Goal: Task Accomplishment & Management: Use online tool/utility

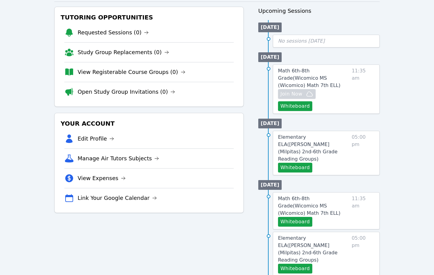
scroll to position [100, 0]
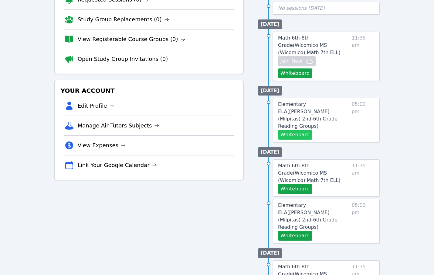
click at [301, 130] on button "Whiteboard" at bounding box center [295, 135] width 34 height 10
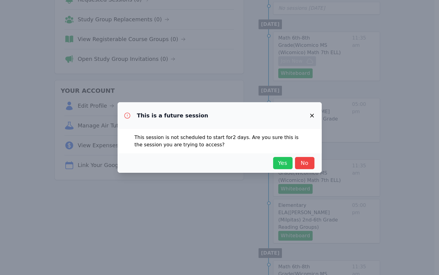
click at [282, 164] on span "Yes" at bounding box center [282, 163] width 13 height 9
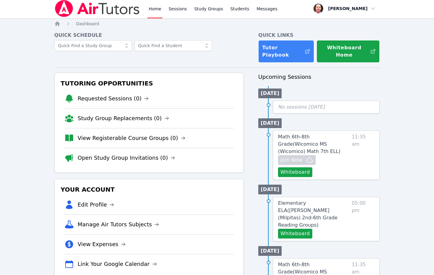
scroll to position [0, 0]
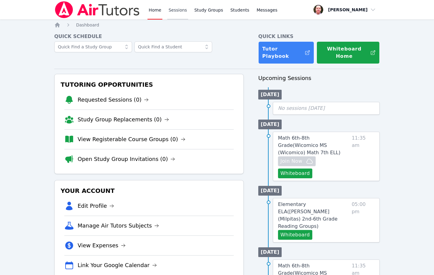
click at [180, 11] on link "Sessions" at bounding box center [177, 9] width 21 height 19
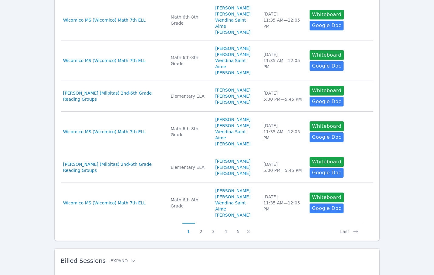
scroll to position [288, 0]
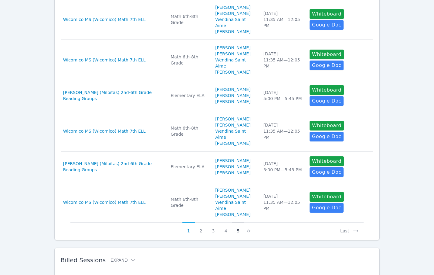
click at [238, 222] on button "5" at bounding box center [238, 228] width 12 height 12
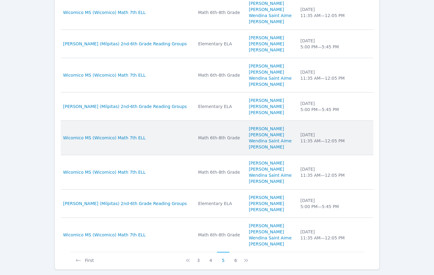
scroll to position [269, 0]
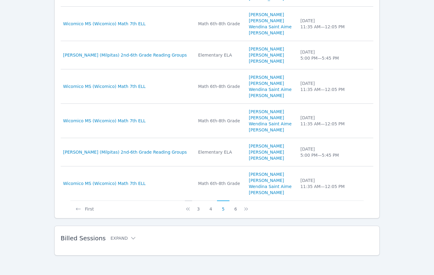
click at [187, 209] on icon at bounding box center [188, 209] width 6 height 6
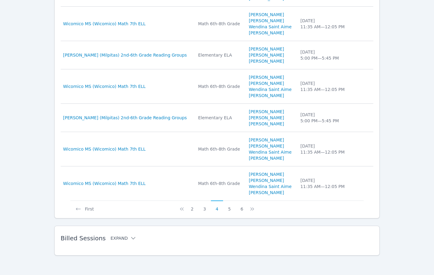
click at [131, 235] on icon at bounding box center [133, 238] width 6 height 6
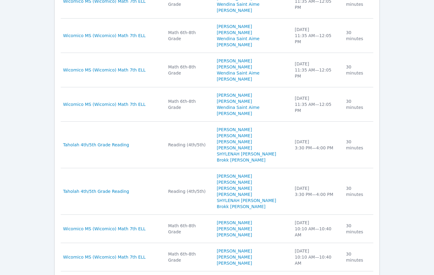
scroll to position [630, 0]
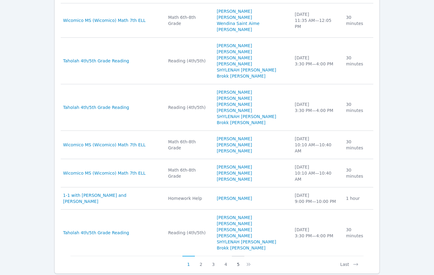
click at [239, 255] on button "5" at bounding box center [238, 261] width 12 height 12
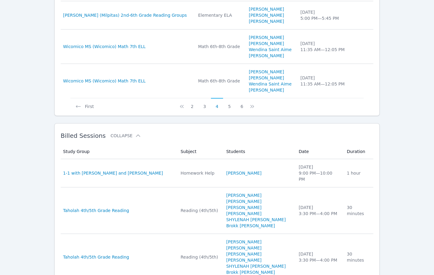
scroll to position [419, 0]
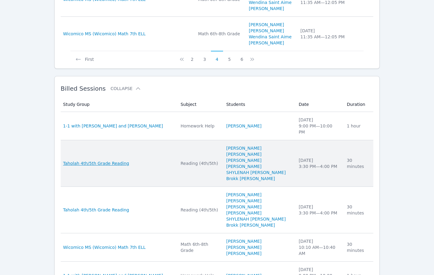
click at [91, 160] on span "Taholah 4th/5th Grade Reading" at bounding box center [96, 163] width 66 height 6
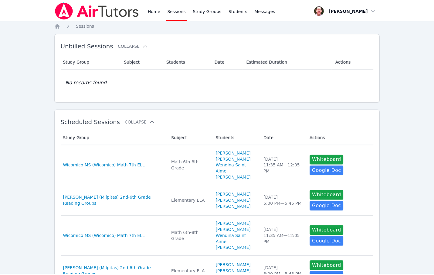
scroll to position [288, 0]
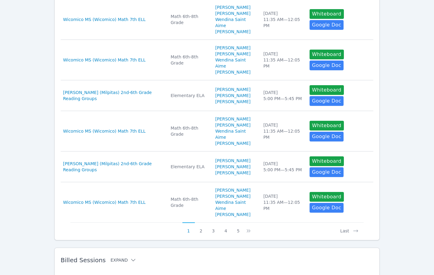
click at [130, 257] on icon at bounding box center [133, 260] width 6 height 6
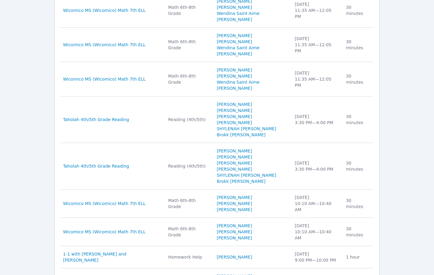
scroll to position [648, 0]
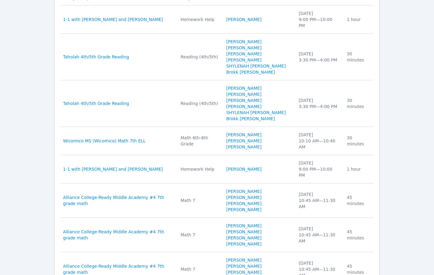
scroll to position [546, 0]
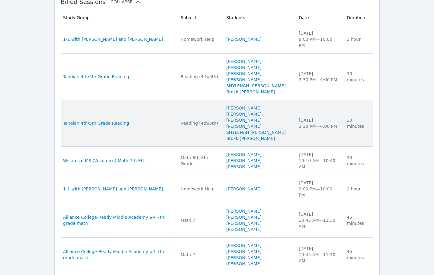
click at [251, 117] on link "[PERSON_NAME] [PERSON_NAME]" at bounding box center [258, 123] width 65 height 12
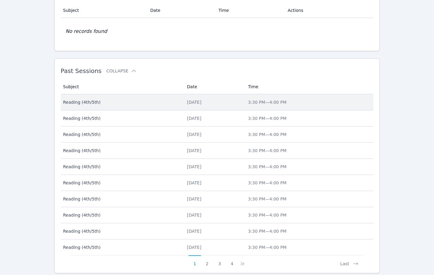
scroll to position [187, 0]
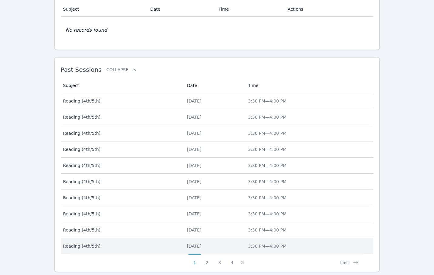
click at [187, 246] on div "Thu Apr 17" at bounding box center [214, 246] width 54 height 6
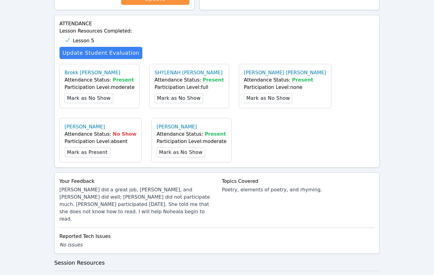
scroll to position [366, 0]
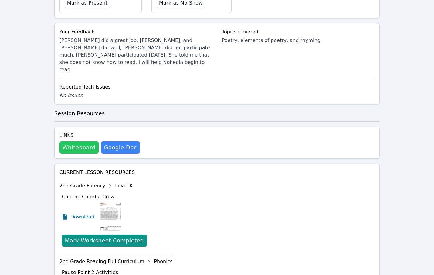
click at [78, 141] on button "Whiteboard" at bounding box center [79, 147] width 39 height 12
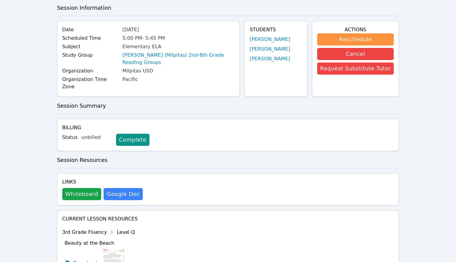
scroll to position [19, 0]
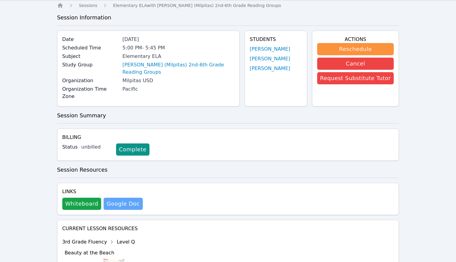
click at [121, 198] on link "Google Doc" at bounding box center [123, 204] width 39 height 12
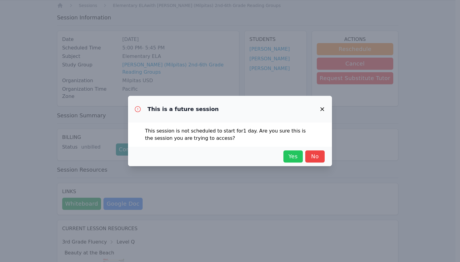
click at [290, 159] on span "Yes" at bounding box center [293, 156] width 13 height 9
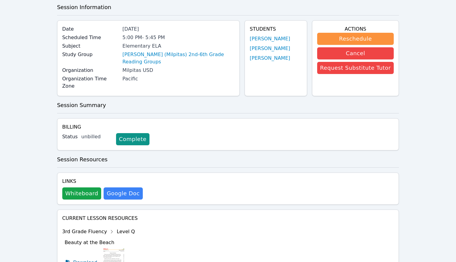
scroll to position [0, 0]
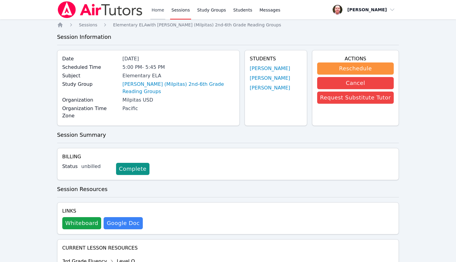
click at [155, 10] on link "Home" at bounding box center [157, 9] width 15 height 19
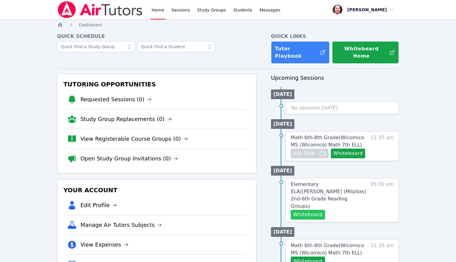
click at [307, 210] on button "Whiteboard" at bounding box center [308, 215] width 34 height 10
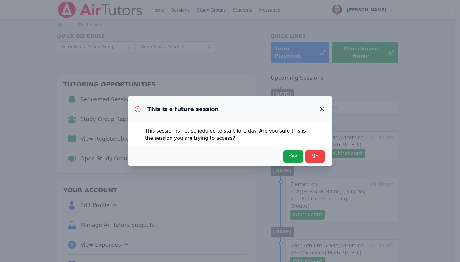
click at [322, 108] on icon "button" at bounding box center [322, 109] width 7 height 7
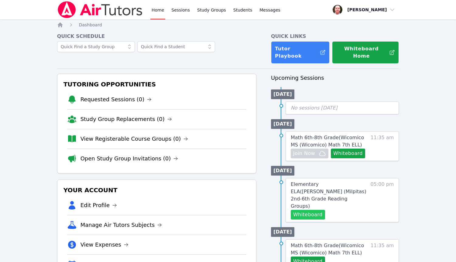
click at [304, 210] on button "Whiteboard" at bounding box center [308, 215] width 34 height 10
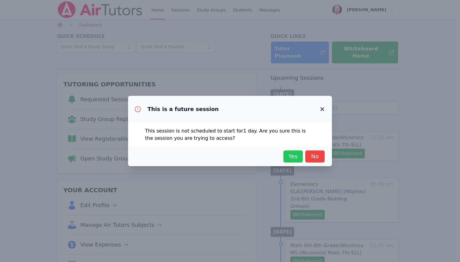
click at [296, 156] on span "Yes" at bounding box center [293, 156] width 13 height 9
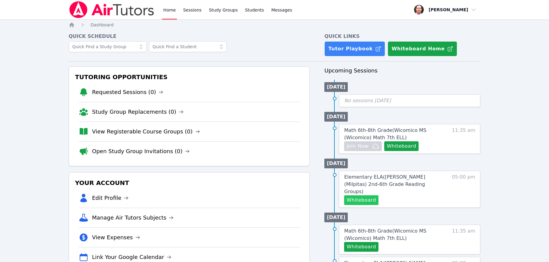
click at [363, 196] on button "Whiteboard" at bounding box center [361, 201] width 34 height 10
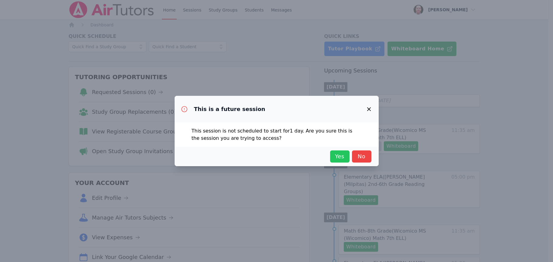
click at [335, 157] on span "Yes" at bounding box center [339, 156] width 13 height 9
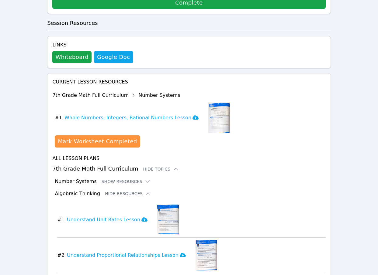
scroll to position [278, 0]
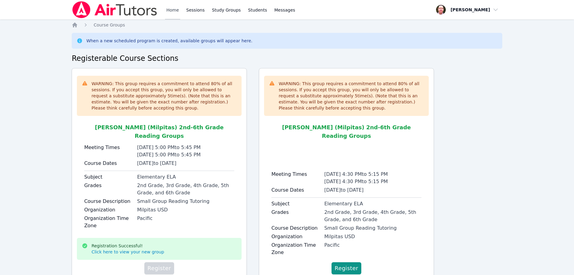
click at [174, 10] on link "Home" at bounding box center [172, 9] width 15 height 19
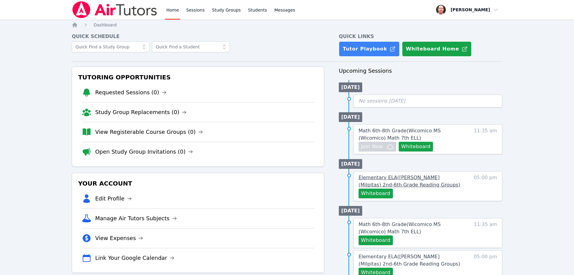
click at [395, 176] on span "Elementary ELA ( Mattos (Milpitas) 2nd-6th Grade Reading Groups )" at bounding box center [408, 180] width 101 height 13
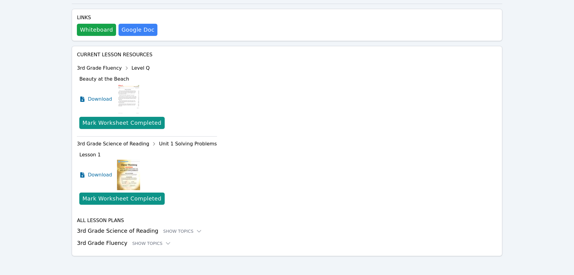
scroll to position [180, 0]
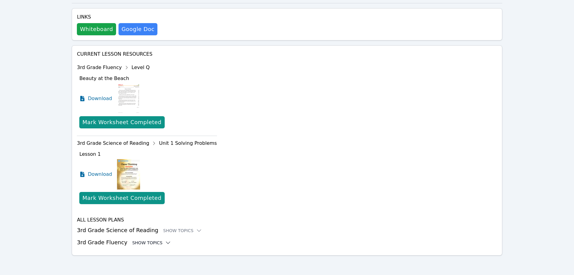
click at [165, 243] on icon at bounding box center [168, 242] width 6 height 6
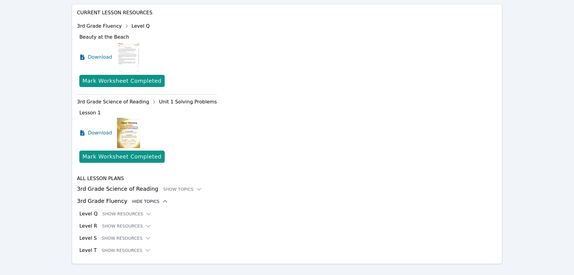
scroll to position [224, 0]
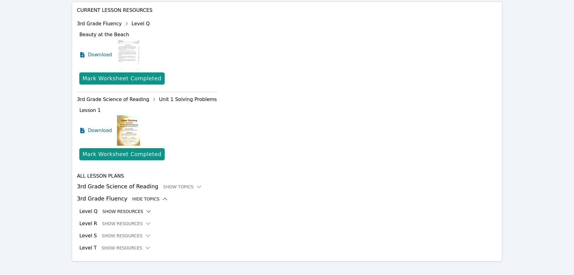
click at [145, 210] on icon at bounding box center [148, 211] width 6 height 6
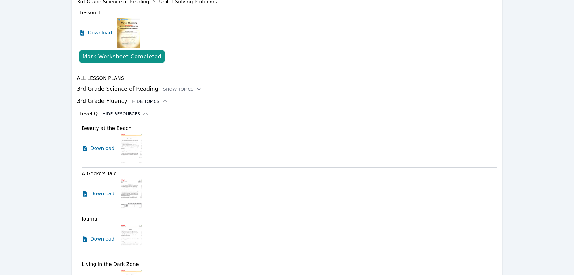
scroll to position [211, 0]
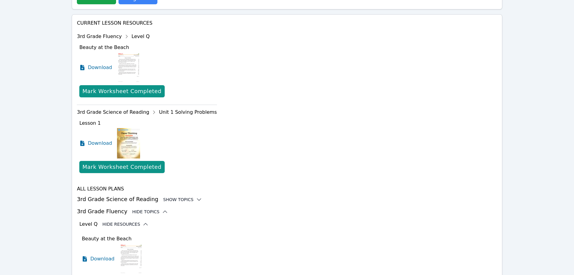
click at [196, 199] on icon at bounding box center [199, 199] width 6 height 6
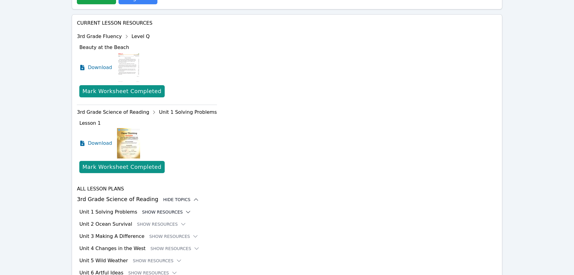
click at [185, 210] on icon at bounding box center [188, 212] width 6 height 6
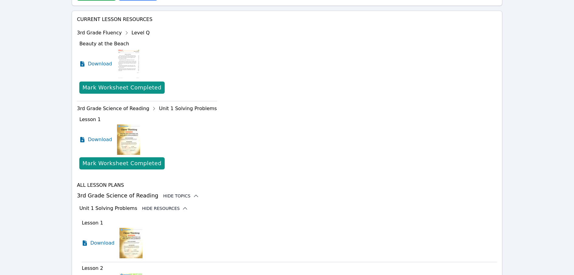
scroll to position [214, 0]
click at [83, 64] on icon at bounding box center [82, 63] width 4 height 5
click at [83, 139] on icon at bounding box center [82, 139] width 4 height 5
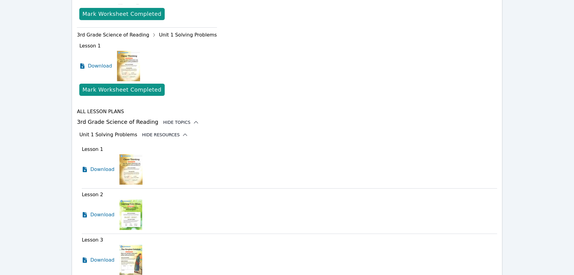
scroll to position [396, 0]
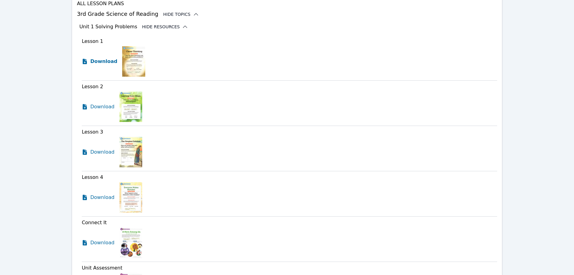
click at [85, 61] on icon at bounding box center [85, 61] width 6 height 6
click at [84, 106] on icon at bounding box center [85, 106] width 4 height 5
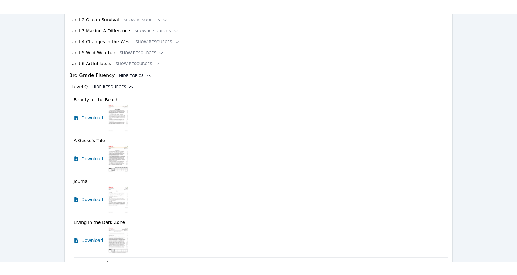
scroll to position [729, 0]
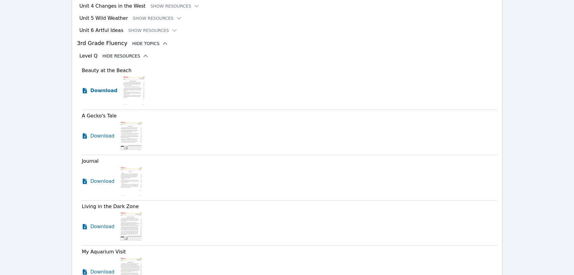
click at [83, 91] on icon at bounding box center [85, 90] width 4 height 5
click at [86, 91] on icon at bounding box center [85, 90] width 4 height 5
click at [87, 137] on icon at bounding box center [85, 135] width 4 height 5
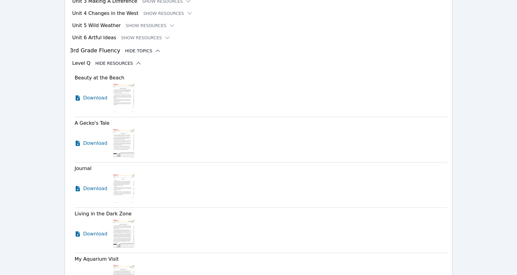
scroll to position [837, 0]
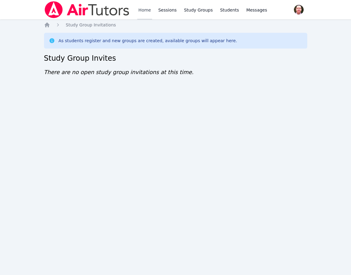
click at [143, 9] on link "Home" at bounding box center [144, 9] width 15 height 19
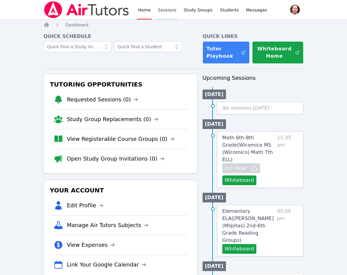
click at [167, 9] on link "Sessions" at bounding box center [166, 9] width 21 height 19
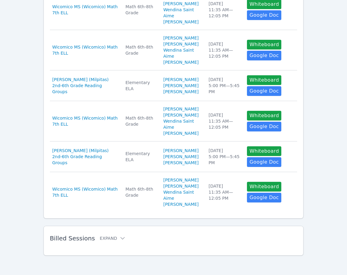
scroll to position [348, 0]
click at [119, 238] on icon at bounding box center [122, 238] width 6 height 6
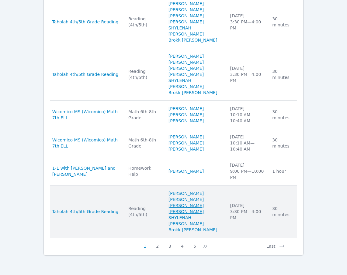
scroll to position [752, 0]
click at [203, 209] on tbody "Study Group Wicomico MS (Wicomico) Math 7th ELL Subject Math 6th-8th Grade Stud…" at bounding box center [173, 47] width 247 height 379
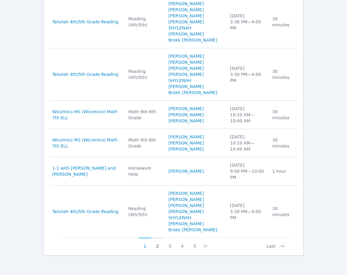
click at [157, 247] on button "2" at bounding box center [157, 244] width 12 height 12
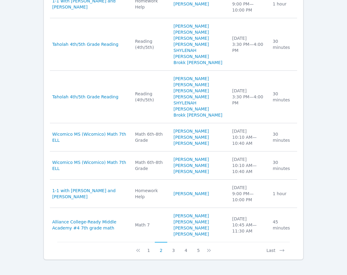
scroll to position [669, 0]
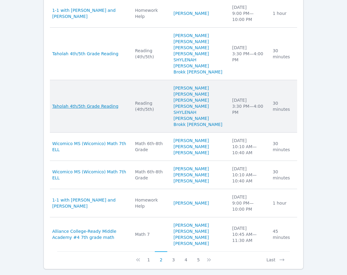
click at [99, 109] on span "Taholah 4th/5th Grade Reading" at bounding box center [85, 106] width 66 height 6
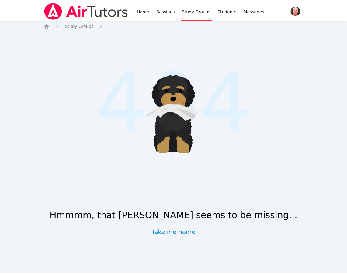
scroll to position [348, 0]
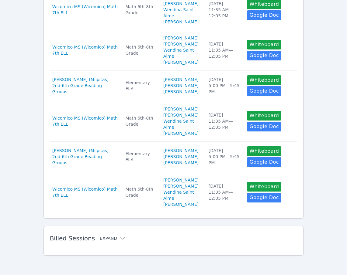
click at [119, 238] on icon at bounding box center [122, 238] width 6 height 6
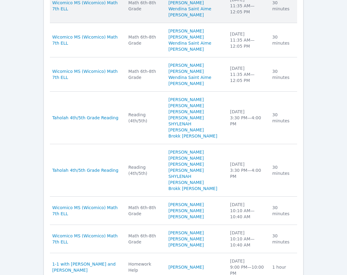
scroll to position [586, 0]
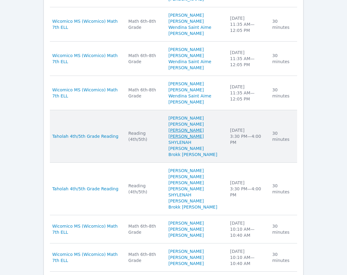
click at [192, 184] on tbody "Study Group Wicomico MS (Wicomico) Math 7th ELL Subject Math 6th-8th Grade Stud…" at bounding box center [173, 162] width 247 height 379
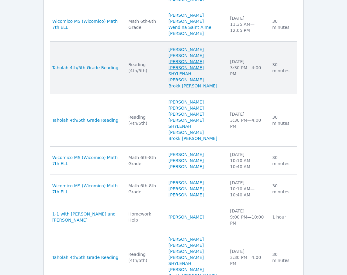
click at [192, 135] on link "SHYLENAH [PERSON_NAME]" at bounding box center [195, 129] width 54 height 12
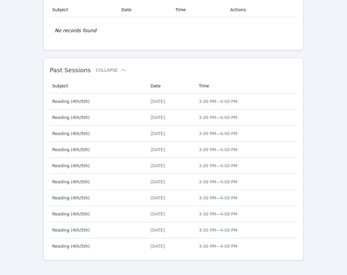
scroll to position [192, 0]
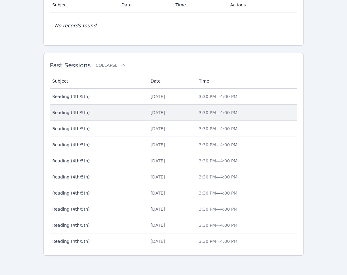
click at [69, 113] on span "Reading (4th/5th)" at bounding box center [97, 113] width 91 height 6
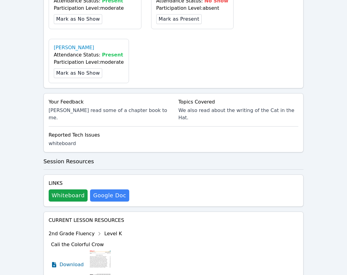
scroll to position [285, 0]
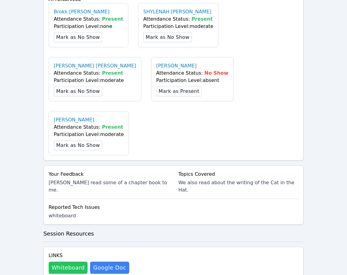
click at [60, 262] on button "Whiteboard" at bounding box center [68, 268] width 39 height 12
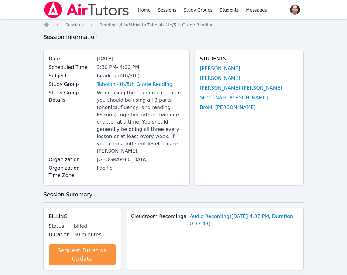
scroll to position [339, 0]
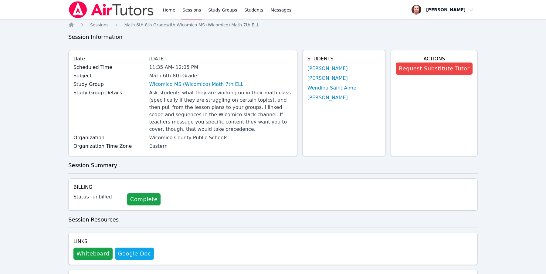
scroll to position [315, 0]
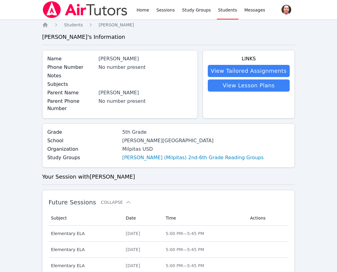
click at [227, 10] on link "Students" at bounding box center [227, 9] width 21 height 19
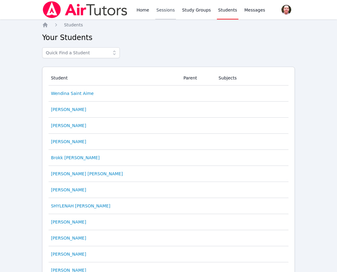
click at [170, 9] on link "Sessions" at bounding box center [166, 9] width 21 height 19
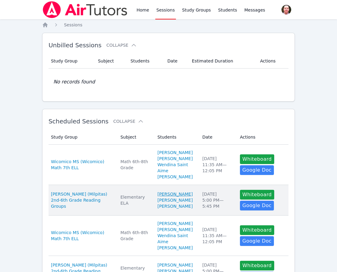
click at [162, 197] on link "[PERSON_NAME]" at bounding box center [175, 194] width 35 height 6
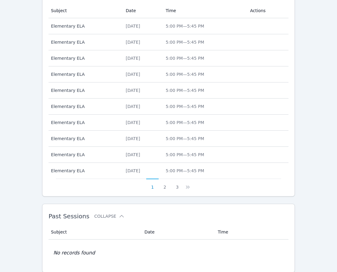
scroll to position [9, 0]
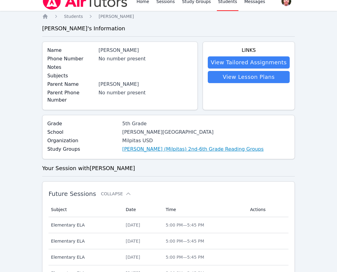
click at [147, 146] on link "[PERSON_NAME] (Milpitas) 2nd-6th Grade Reading Groups" at bounding box center [193, 149] width 142 height 7
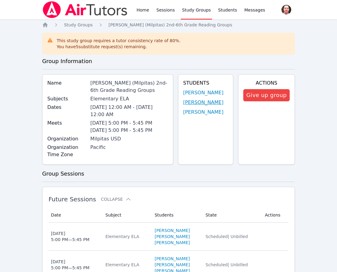
click at [190, 106] on link "[PERSON_NAME]" at bounding box center [203, 102] width 40 height 7
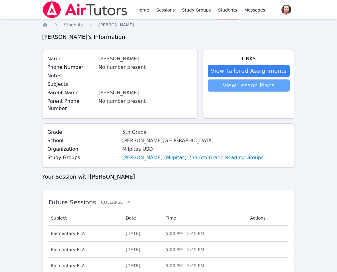
click at [241, 87] on link "View Lesson Plans" at bounding box center [249, 86] width 82 height 12
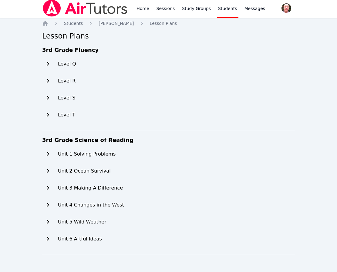
scroll to position [0, 0]
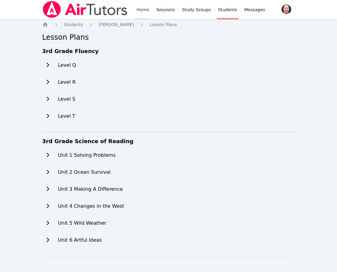
click at [142, 10] on link "Home" at bounding box center [142, 9] width 15 height 19
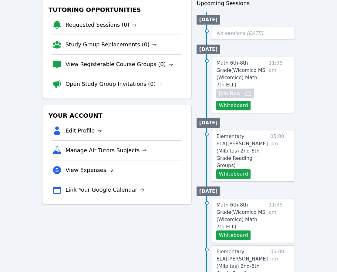
scroll to position [102, 0]
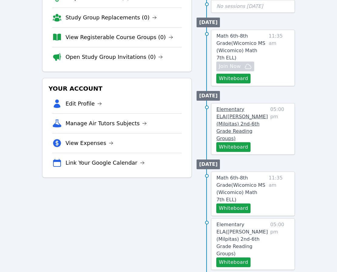
click at [239, 114] on span "Elementary ELA ( [PERSON_NAME] (Milpitas) 2nd-6th Grade Reading Groups )" at bounding box center [243, 124] width 52 height 35
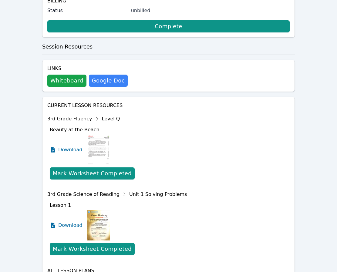
scroll to position [170, 0]
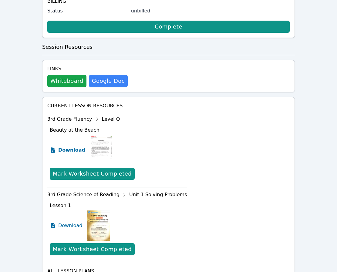
click at [53, 148] on icon at bounding box center [53, 150] width 4 height 5
